Goal: Information Seeking & Learning: Understand process/instructions

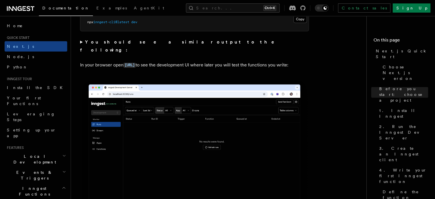
scroll to position [543, 0]
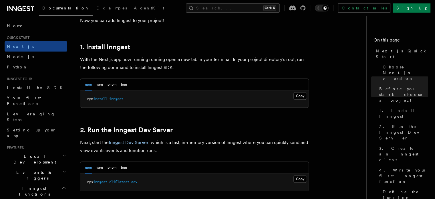
scroll to position [282, 0]
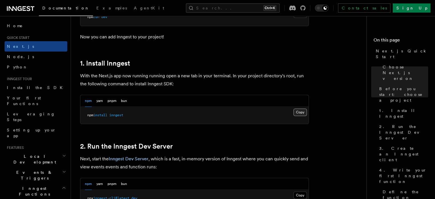
click at [298, 112] on button "Copy Copied" at bounding box center [299, 111] width 13 height 7
click at [104, 100] on div "npm yarn pnpm bun" at bounding box center [106, 101] width 42 height 12
click at [100, 102] on button "yarn" at bounding box center [99, 101] width 7 height 12
click at [301, 112] on button "Copy Copied" at bounding box center [299, 111] width 13 height 7
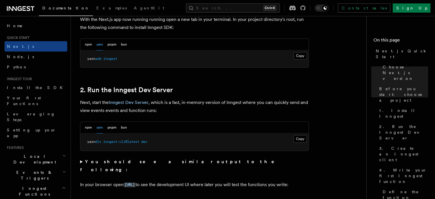
scroll to position [339, 0]
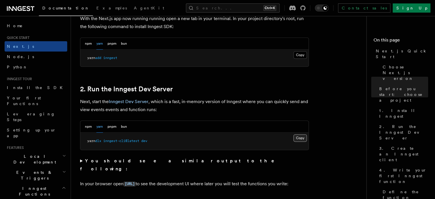
click at [302, 137] on button "Copy Copied" at bounding box center [299, 137] width 13 height 7
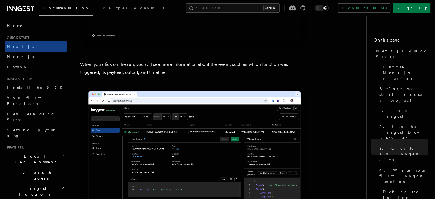
scroll to position [2084, 0]
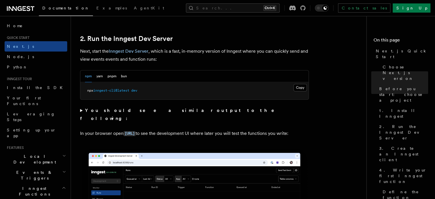
scroll to position [397, 0]
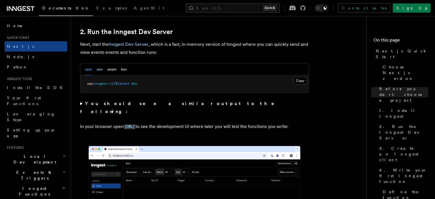
click at [102, 71] on button "yarn" at bounding box center [99, 69] width 7 height 12
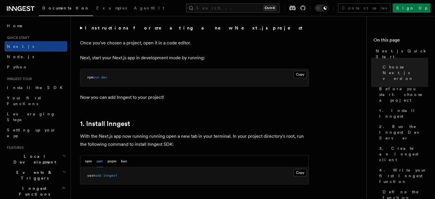
scroll to position [225, 0]
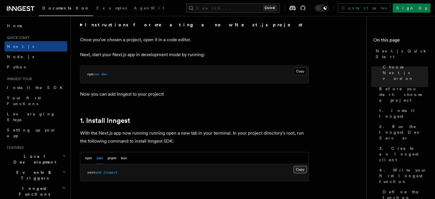
click at [299, 168] on button "Copy Copied" at bounding box center [299, 169] width 13 height 7
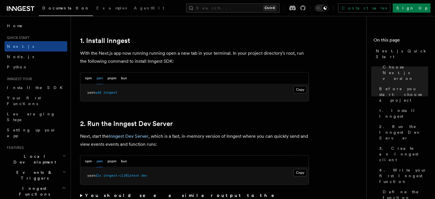
scroll to position [311, 0]
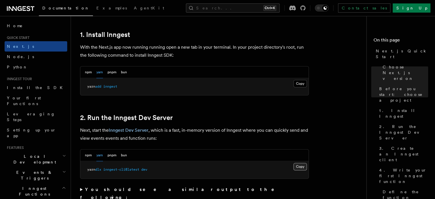
click at [304, 167] on button "Copy Copied" at bounding box center [299, 166] width 13 height 7
click at [127, 131] on link "Inngest Dev Server" at bounding box center [129, 129] width 40 height 5
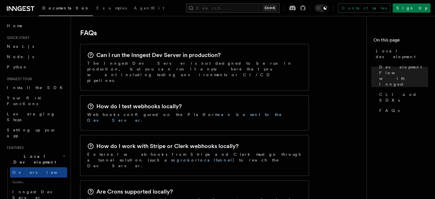
scroll to position [944, 0]
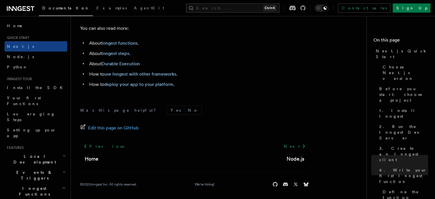
scroll to position [3656, 0]
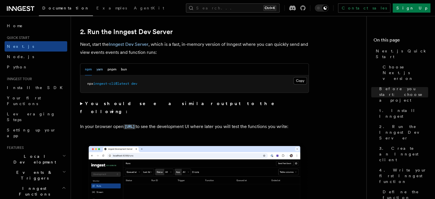
click at [102, 68] on button "yarn" at bounding box center [99, 69] width 7 height 12
click at [82, 103] on summary "You should see a similar output to the following:" at bounding box center [194, 108] width 229 height 16
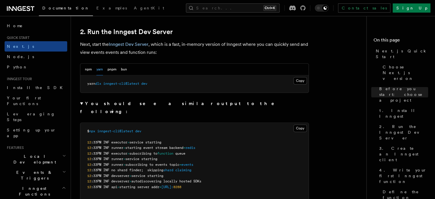
click at [82, 103] on summary "You should see a similar output to the following:" at bounding box center [194, 108] width 229 height 16
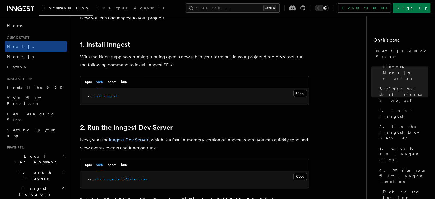
scroll to position [339, 0]
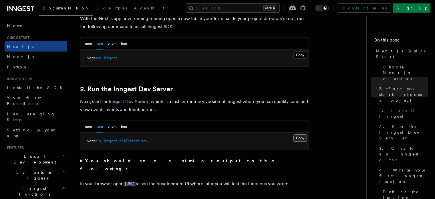
click at [299, 135] on button "Copy Copied" at bounding box center [299, 137] width 13 height 7
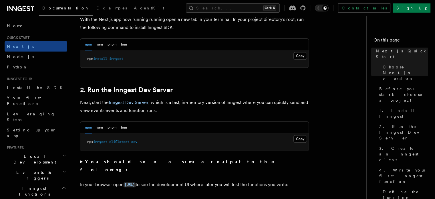
scroll to position [397, 0]
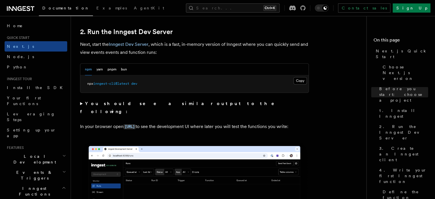
click at [301, 82] on button "Copy Copied" at bounding box center [299, 80] width 13 height 7
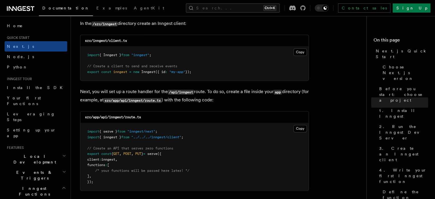
scroll to position [740, 0]
